Goal: Transaction & Acquisition: Purchase product/service

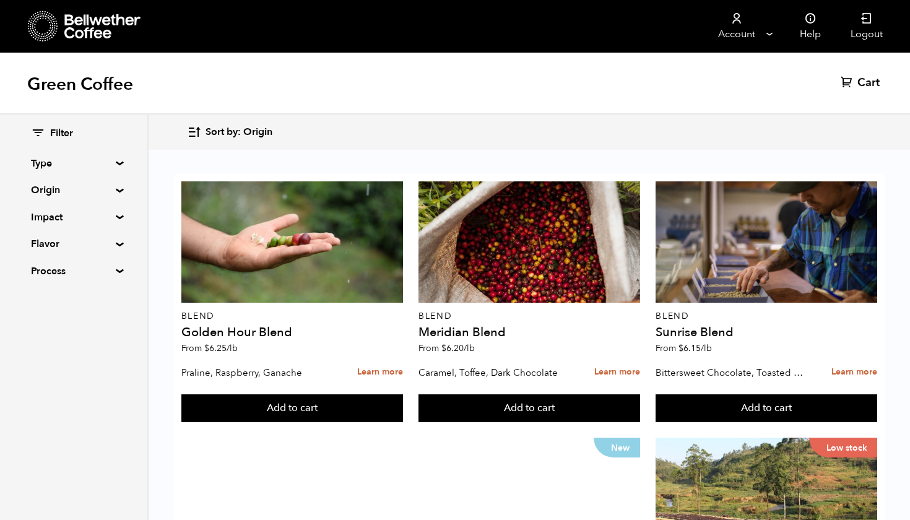
scroll to position [539, 0]
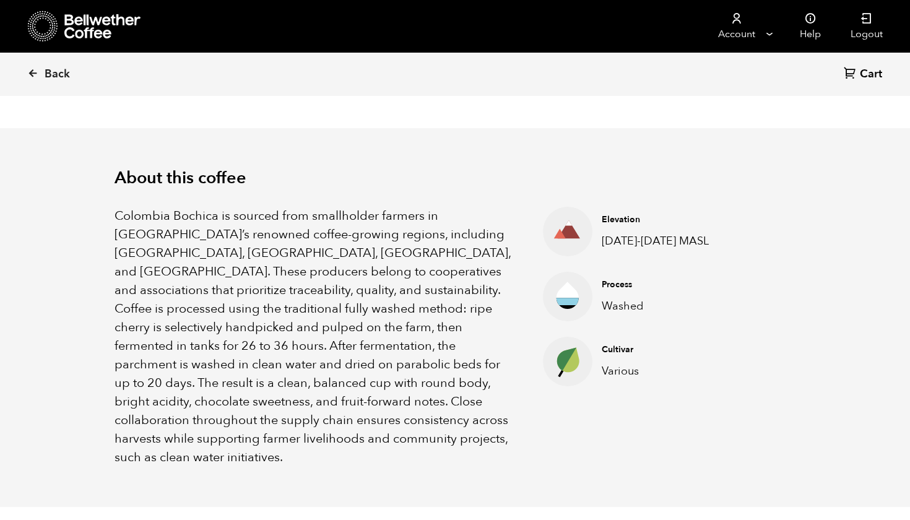
scroll to position [328, 0]
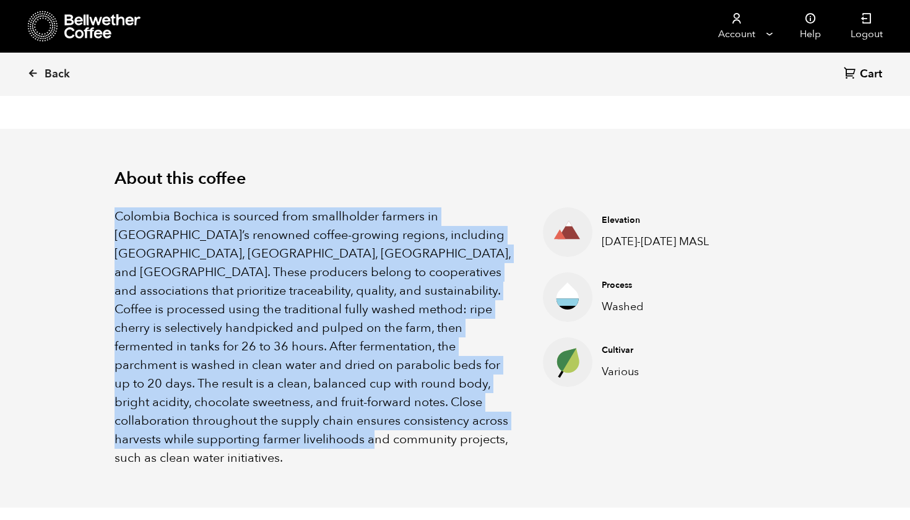
drag, startPoint x: 115, startPoint y: 215, endPoint x: 491, endPoint y: 416, distance: 426.0
click at [491, 416] on p "Colombia Bochica is sourced from smallholder farmers in Colombia’s renowned cof…" at bounding box center [313, 337] width 397 height 260
copy p "Colombia Bochica is sourced from smallholder farmers in Colombia’s renowned cof…"
click at [338, 444] on div "About this coffee Colombia Bochica is sourced from smallholder farmers in Colom…" at bounding box center [455, 318] width 743 height 379
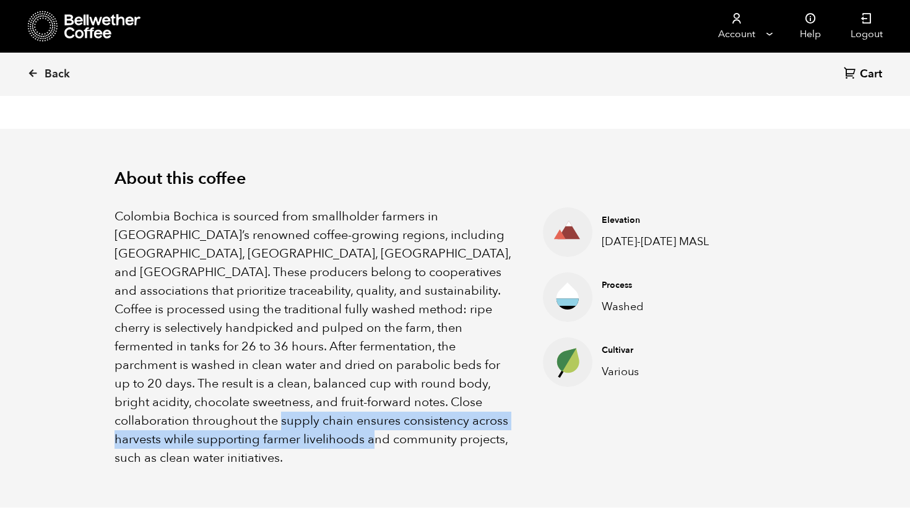
drag, startPoint x: 386, startPoint y: 401, endPoint x: 488, endPoint y: 424, distance: 104.8
click at [488, 424] on p "Colombia Bochica is sourced from smallholder farmers in Colombia’s renowned cof…" at bounding box center [313, 337] width 397 height 260
copy p "supporting farmer livelihoods and community projects, such as clean water initi…"
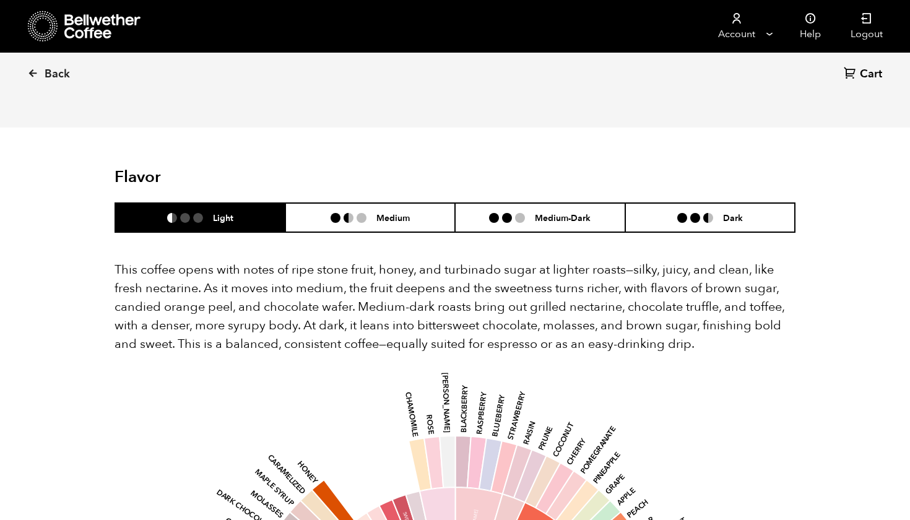
scroll to position [723, 0]
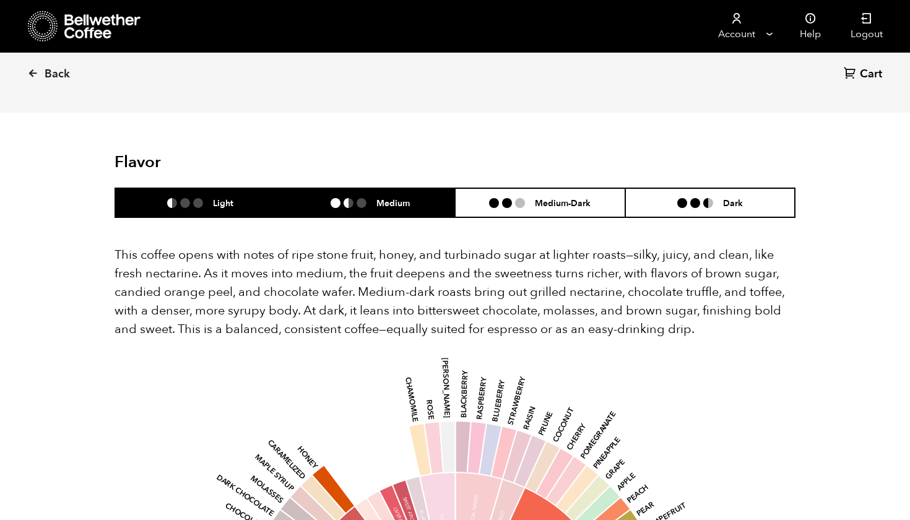
click at [380, 197] on h6 "Medium" at bounding box center [392, 202] width 33 height 11
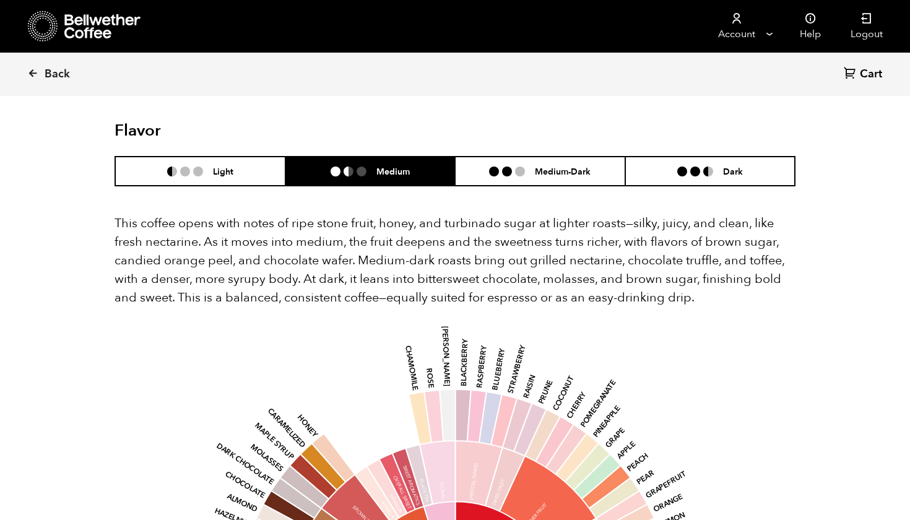
scroll to position [750, 0]
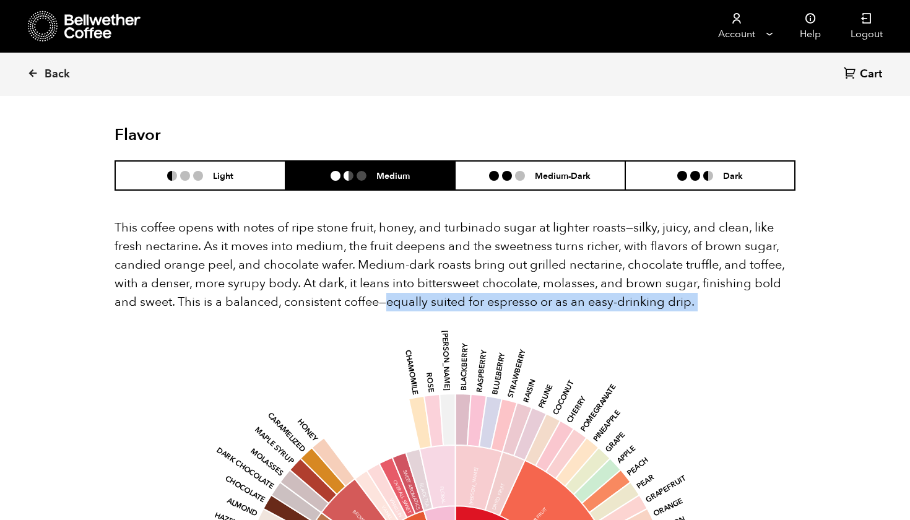
drag, startPoint x: 389, startPoint y: 264, endPoint x: 550, endPoint y: 292, distance: 163.3
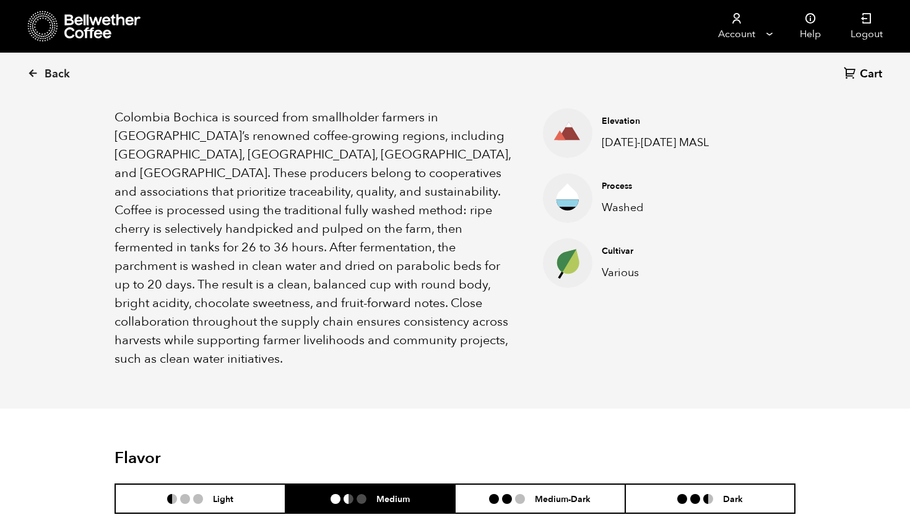
scroll to position [428, 0]
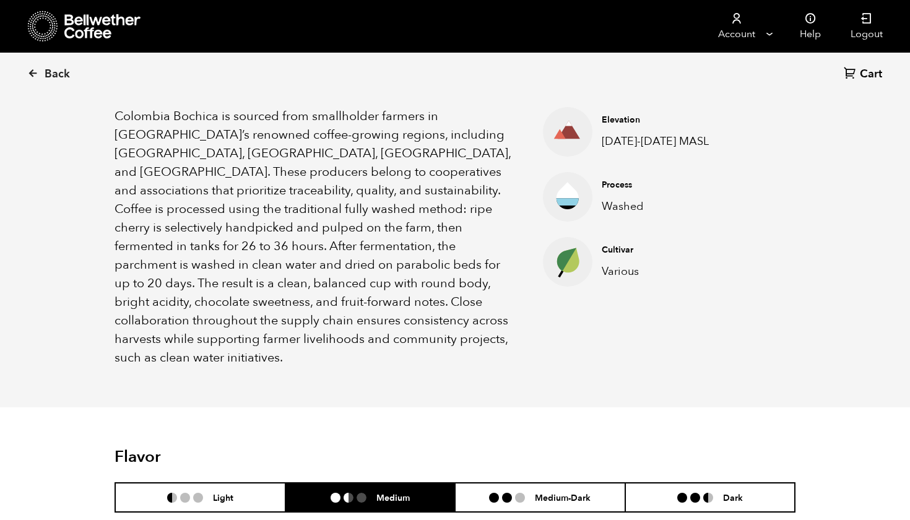
click at [453, 53] on div "Back Cart (0)" at bounding box center [455, 74] width 910 height 43
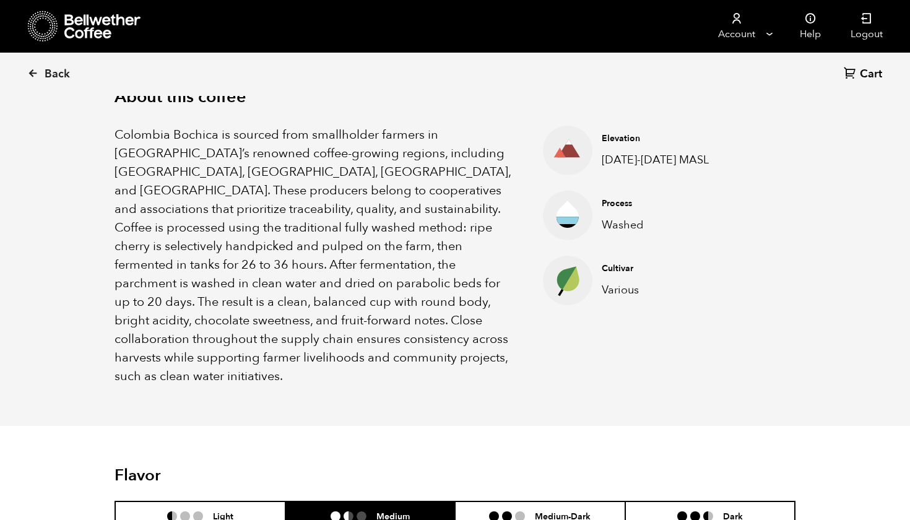
scroll to position [410, 0]
